Goal: Transaction & Acquisition: Purchase product/service

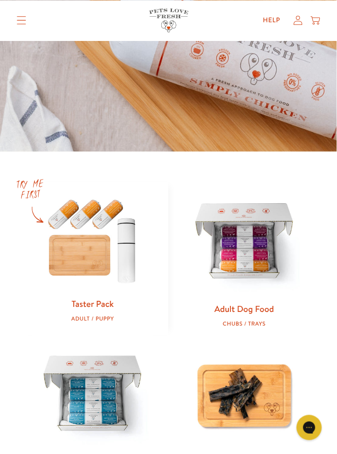
scroll to position [208, 0]
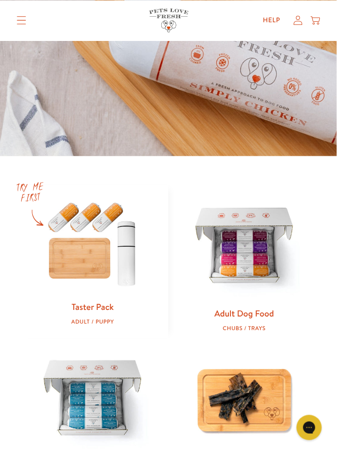
click at [110, 307] on link "Taster Pack" at bounding box center [93, 307] width 42 height 12
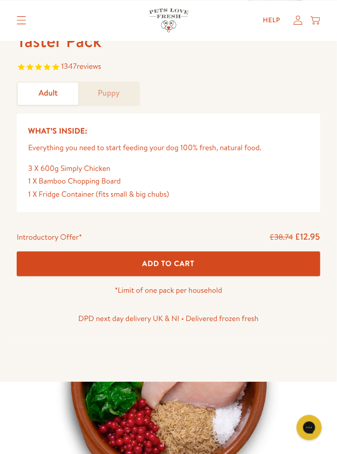
scroll to position [323, 0]
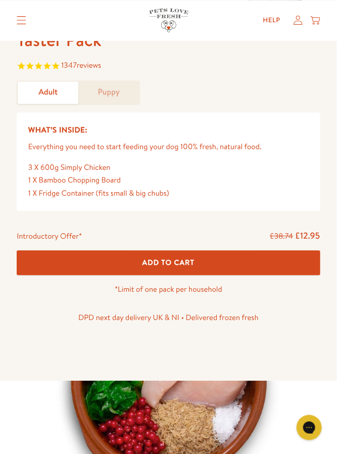
click at [240, 264] on button "Add To Cart" at bounding box center [168, 263] width 303 height 25
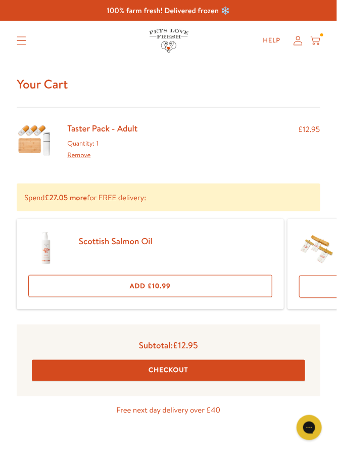
click at [217, 374] on button "Checkout" at bounding box center [168, 370] width 273 height 21
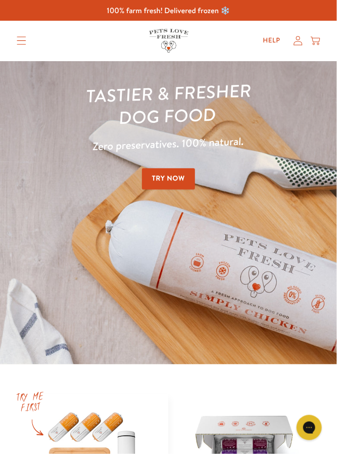
click at [22, 42] on icon "Translation missing: en.sections.header.menu" at bounding box center [22, 40] width 10 height 9
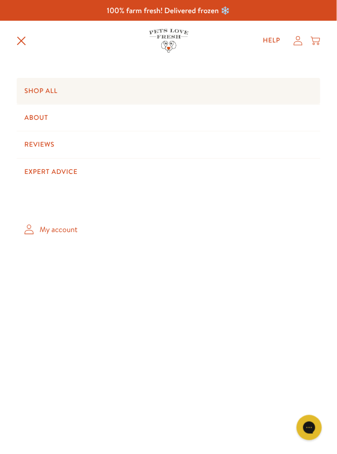
click at [274, 94] on link "Shop All" at bounding box center [168, 91] width 303 height 26
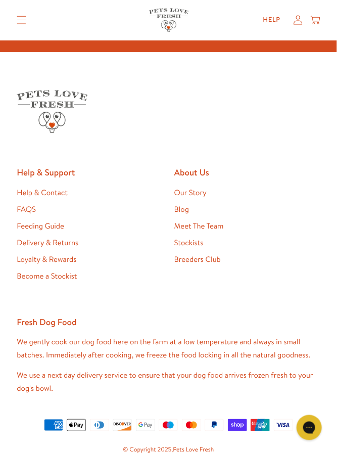
scroll to position [2275, 0]
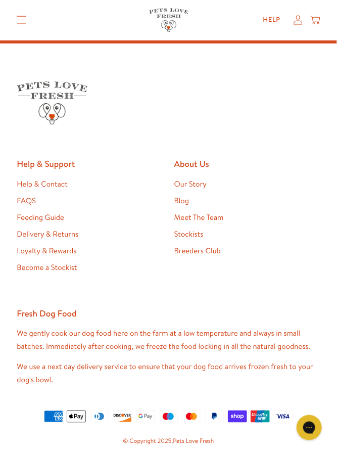
click at [57, 215] on link "Feeding Guide" at bounding box center [41, 217] width 48 height 11
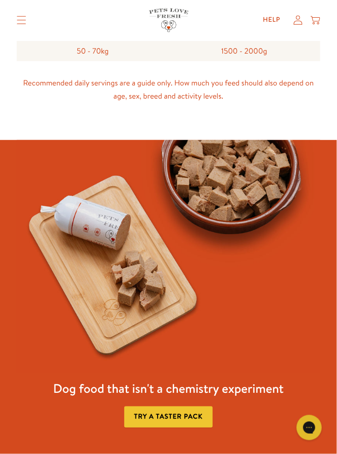
scroll to position [571, 0]
click at [298, 257] on img at bounding box center [168, 256] width 303 height 233
click at [294, 238] on img at bounding box center [168, 256] width 303 height 233
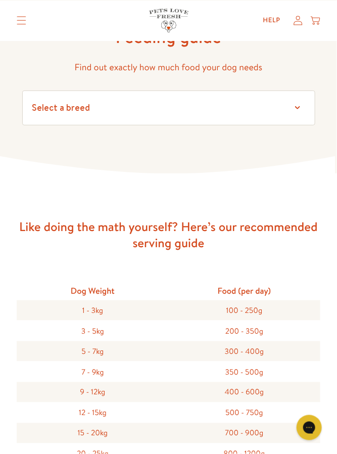
scroll to position [0, 0]
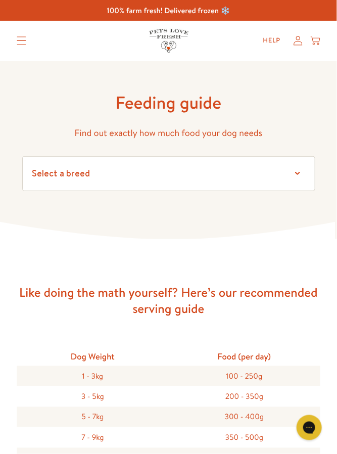
click at [24, 50] on summary "Translation missing: en.sections.header.menu" at bounding box center [21, 41] width 25 height 24
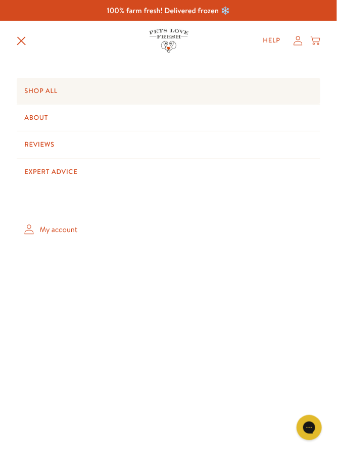
click at [140, 95] on link "Shop All" at bounding box center [168, 91] width 303 height 26
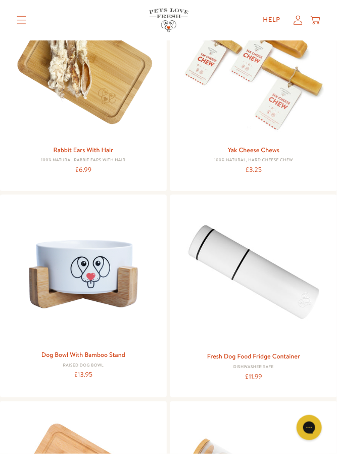
scroll to position [1354, 0]
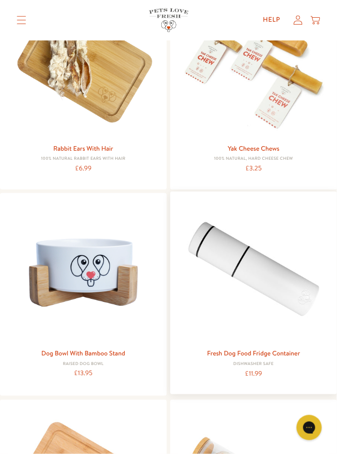
click at [287, 354] on link "Fresh Dog Food Fridge Container" at bounding box center [253, 353] width 93 height 9
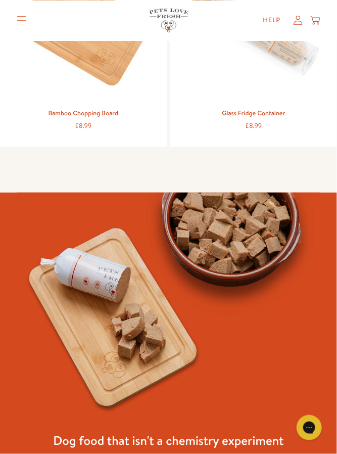
scroll to position [1810, 0]
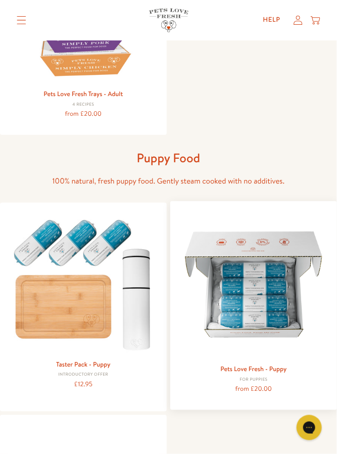
click at [266, 372] on link "Pets Love Fresh - Puppy" at bounding box center [254, 368] width 66 height 9
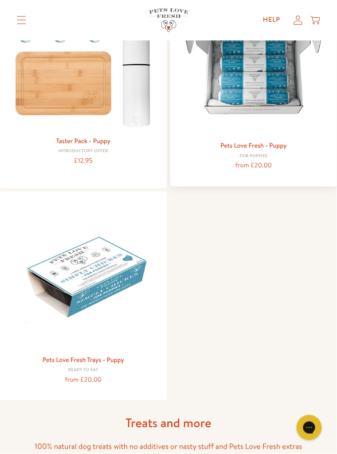
scroll to position [662, 0]
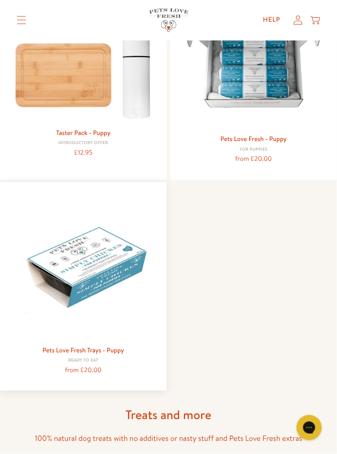
click at [97, 349] on link "Pets Love Fresh Trays - Puppy" at bounding box center [83, 350] width 82 height 9
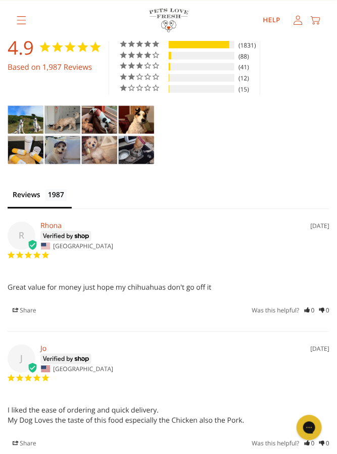
scroll to position [1898, 0]
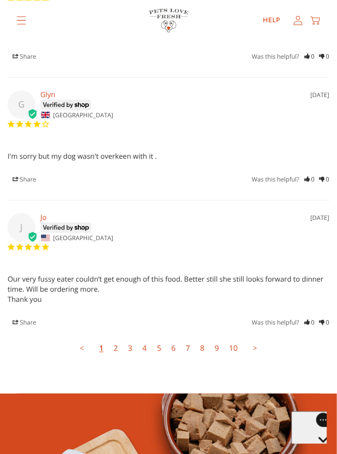
scroll to position [2410, 0]
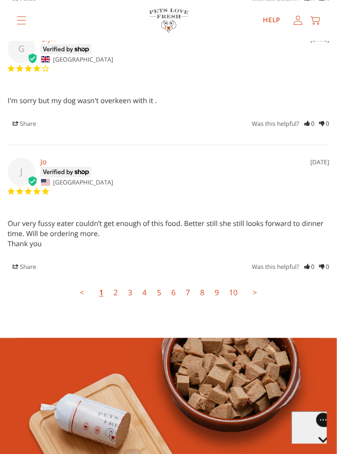
click at [119, 284] on link "2" at bounding box center [116, 293] width 15 height 20
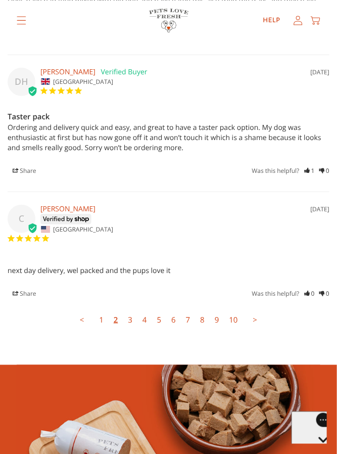
click at [129, 310] on link "3" at bounding box center [130, 320] width 15 height 20
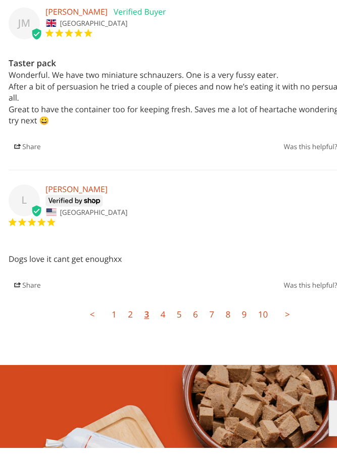
scroll to position [2466, 0]
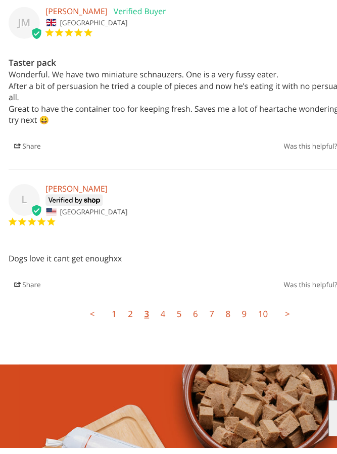
click at [149, 326] on link "4" at bounding box center [144, 336] width 15 height 20
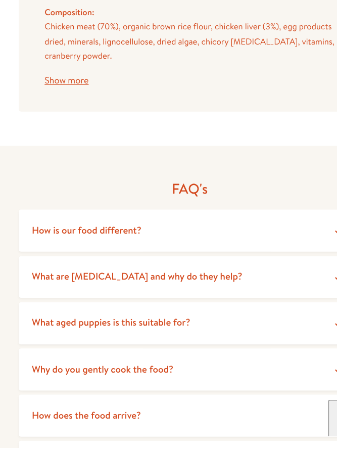
scroll to position [1301, 0]
click at [238, 243] on summary "How is our food different?" at bounding box center [168, 260] width 303 height 37
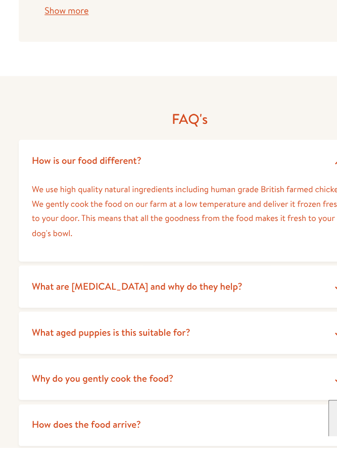
scroll to position [1364, 0]
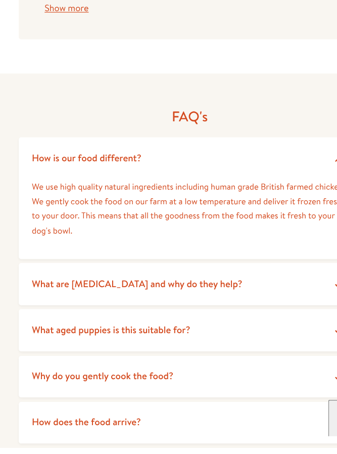
click at [191, 298] on summary "What are [MEDICAL_DATA] and why do they help?" at bounding box center [168, 308] width 303 height 37
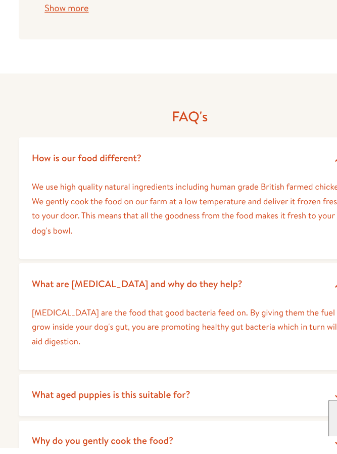
click at [195, 392] on summary "What aged puppies is this suitable for?" at bounding box center [168, 407] width 303 height 37
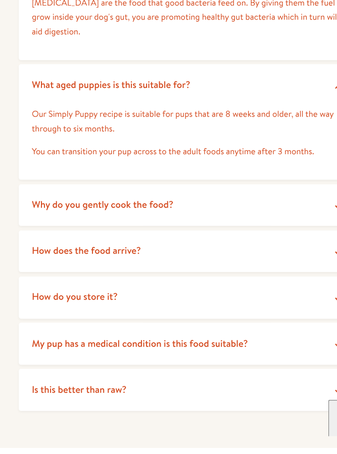
scroll to position [1640, 0]
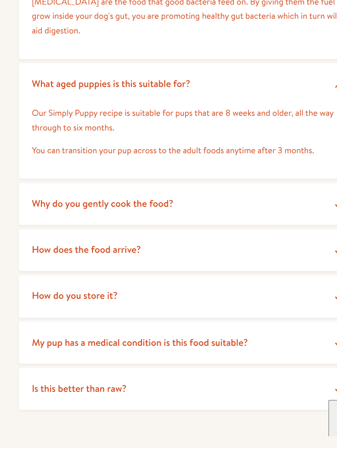
click at [216, 355] on span "My pup has a medical condition is this food suitable?" at bounding box center [124, 361] width 192 height 12
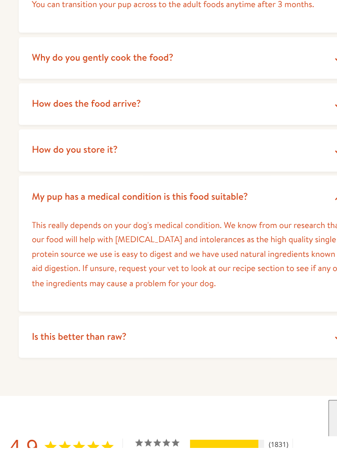
scroll to position [1771, 0]
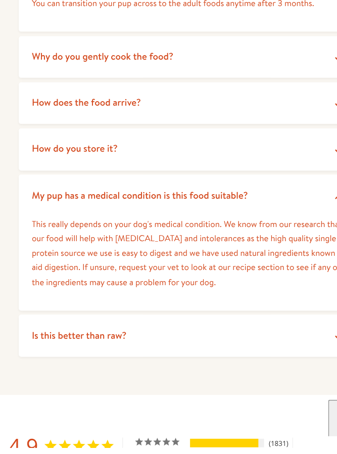
click at [209, 340] on summary "Is this better than raw?" at bounding box center [168, 354] width 303 height 37
